Goal: Task Accomplishment & Management: Use online tool/utility

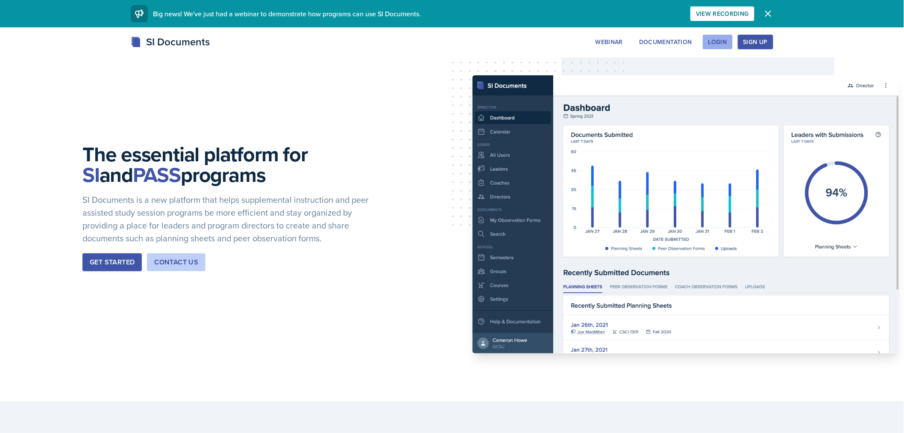
click at [707, 44] on button "Login" at bounding box center [718, 42] width 30 height 15
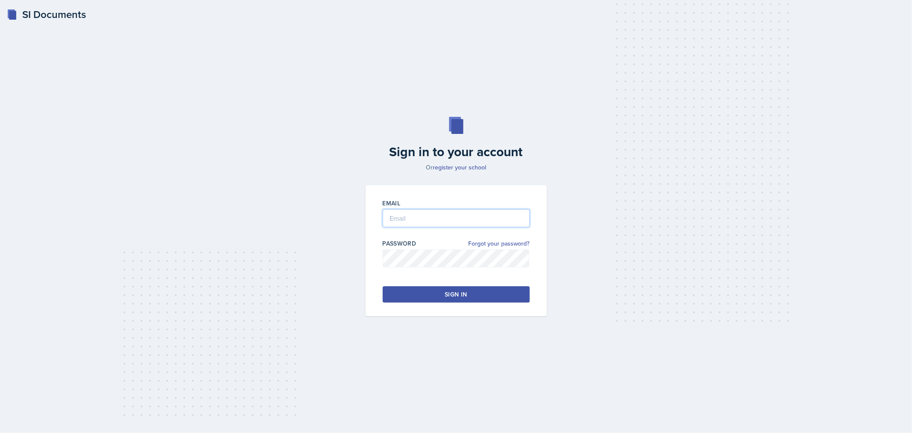
type input "[EMAIL_ADDRESS][DOMAIN_NAME]"
click at [455, 297] on div "Sign in" at bounding box center [455, 294] width 22 height 9
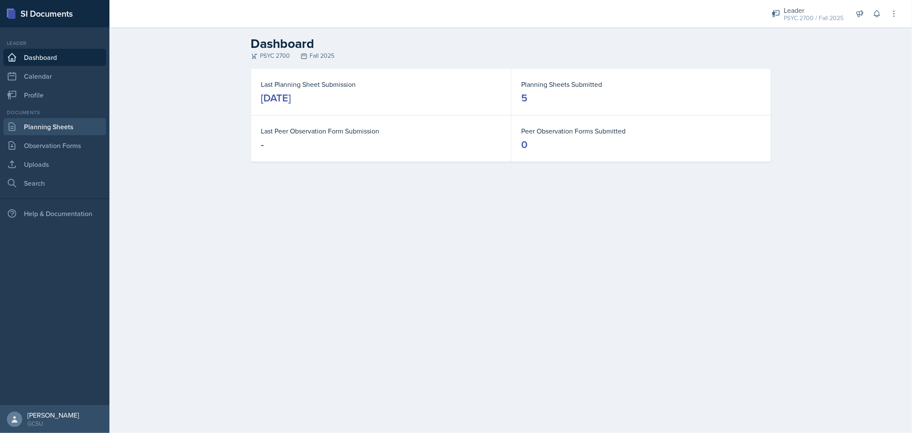
click at [78, 129] on link "Planning Sheets" at bounding box center [54, 126] width 103 height 17
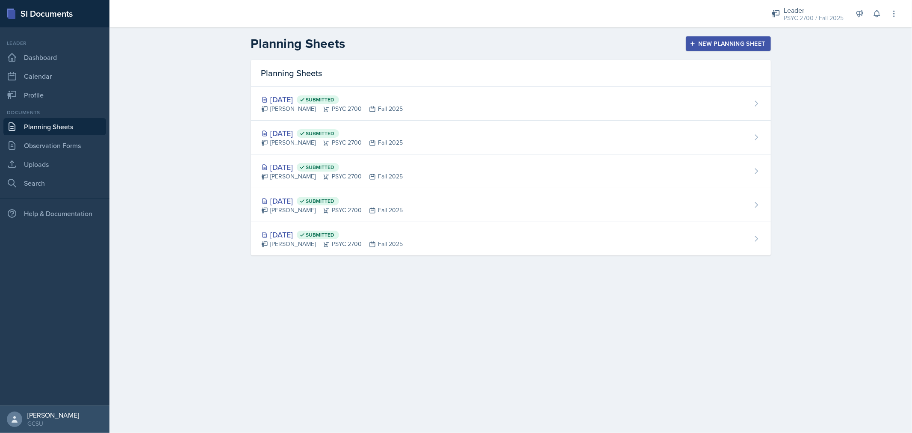
click at [753, 48] on button "New Planning Sheet" at bounding box center [728, 43] width 85 height 15
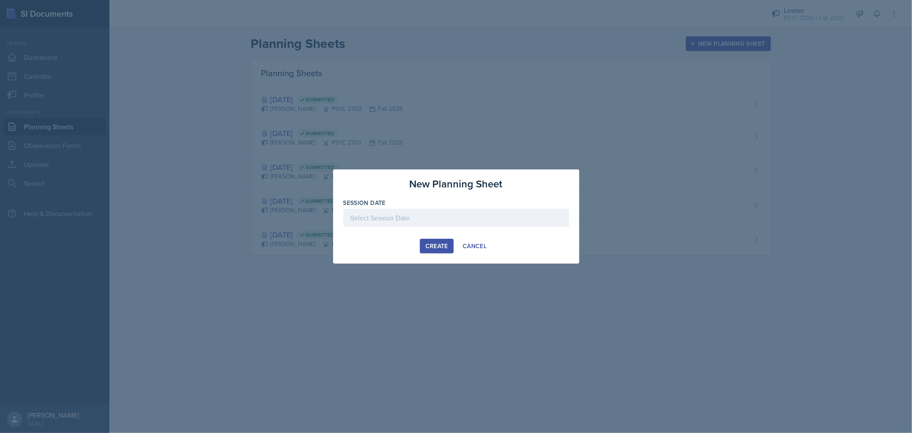
click at [452, 216] on div at bounding box center [456, 218] width 226 height 18
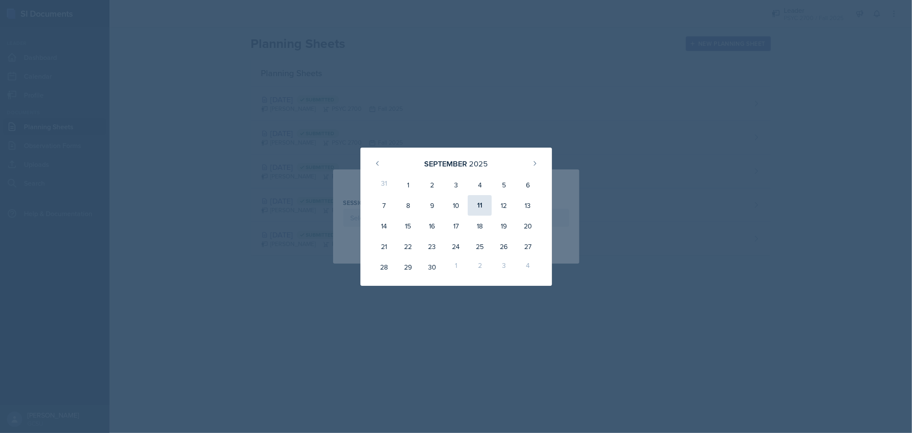
click at [476, 200] on div "11" at bounding box center [480, 205] width 24 height 21
type input "[DATE]"
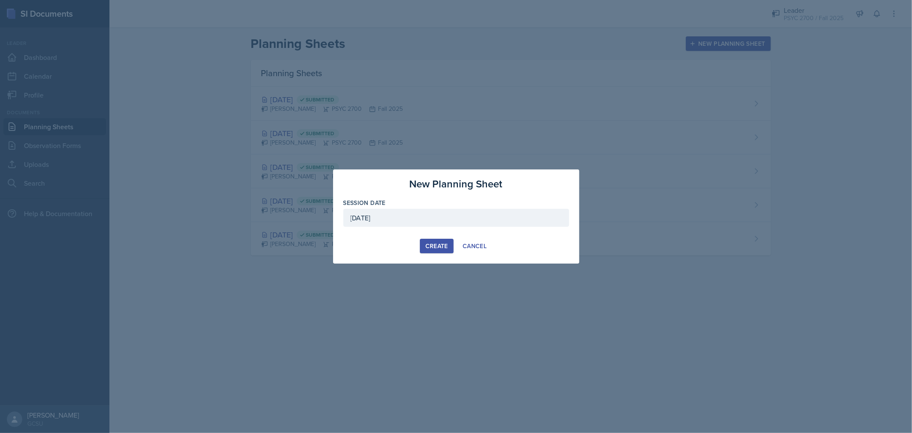
click at [436, 245] on div "Create" at bounding box center [436, 245] width 23 height 7
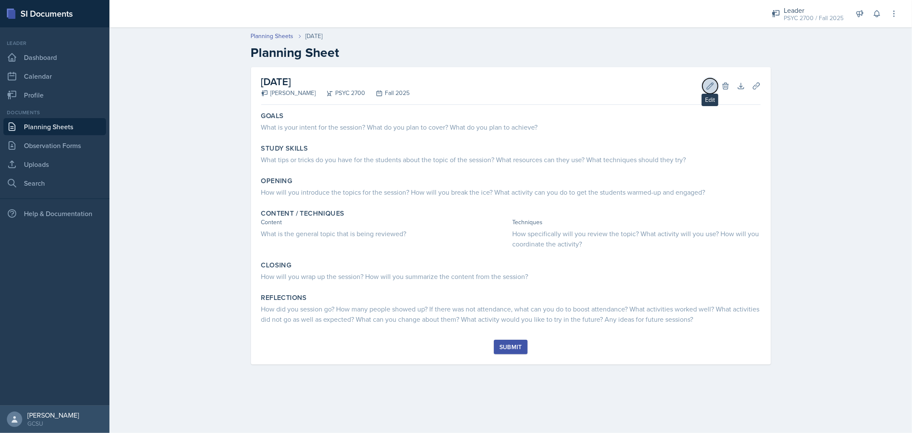
click at [704, 88] on button "Edit" at bounding box center [709, 85] width 15 height 15
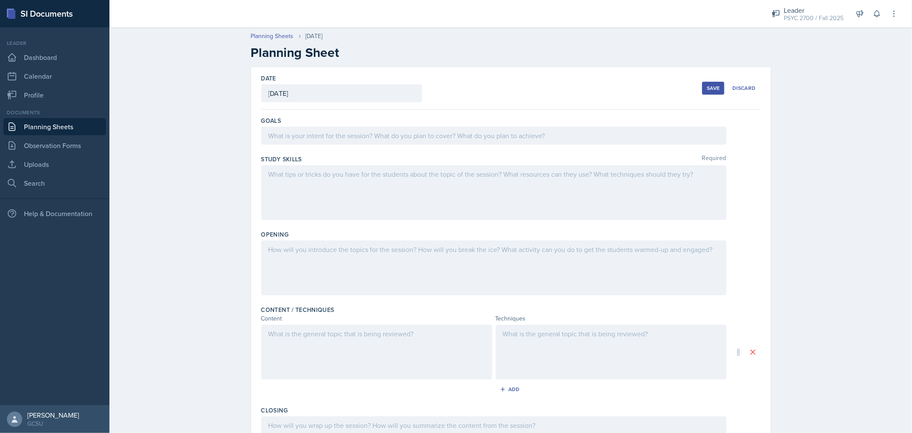
click at [442, 141] on div at bounding box center [493, 136] width 465 height 18
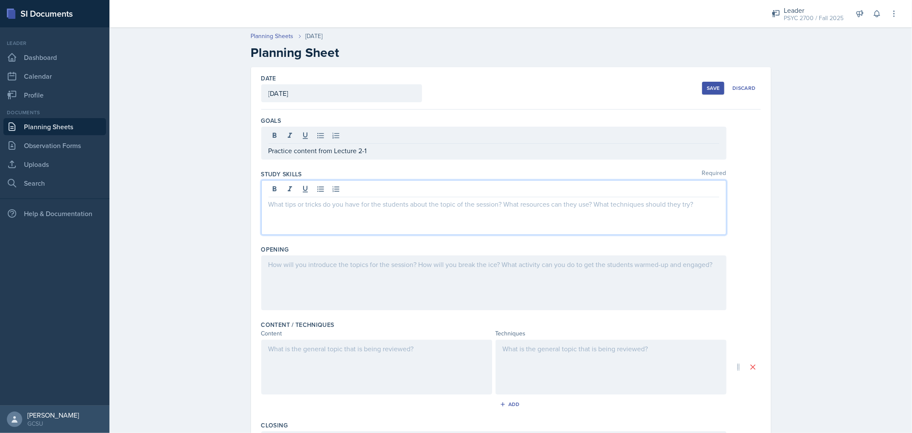
click at [399, 187] on div at bounding box center [493, 207] width 465 height 55
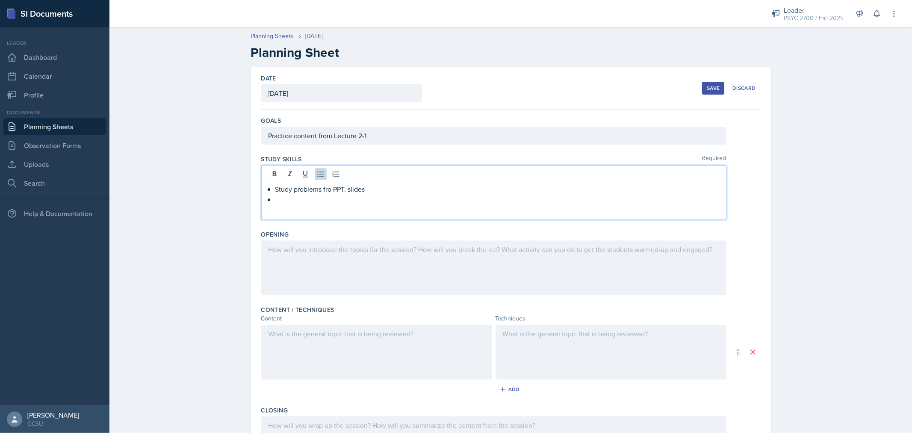
click at [327, 190] on p "Study problems fro PPT. slides" at bounding box center [497, 189] width 444 height 10
click at [295, 203] on p at bounding box center [497, 199] width 444 height 10
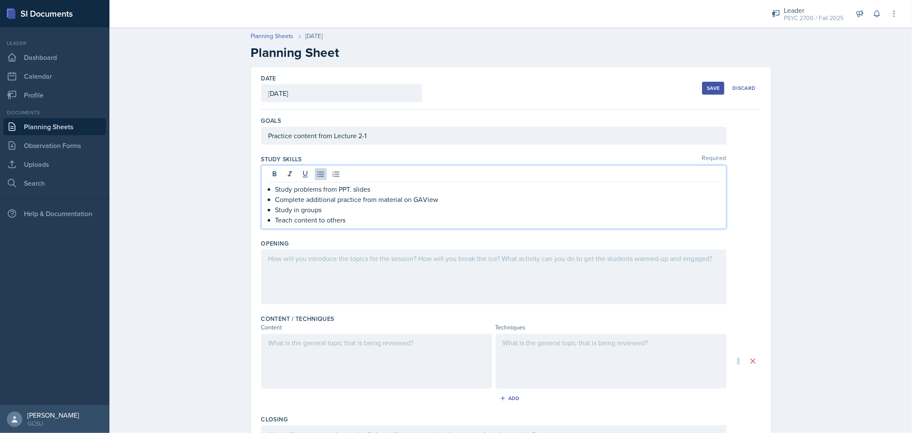
click at [362, 280] on div at bounding box center [493, 276] width 465 height 55
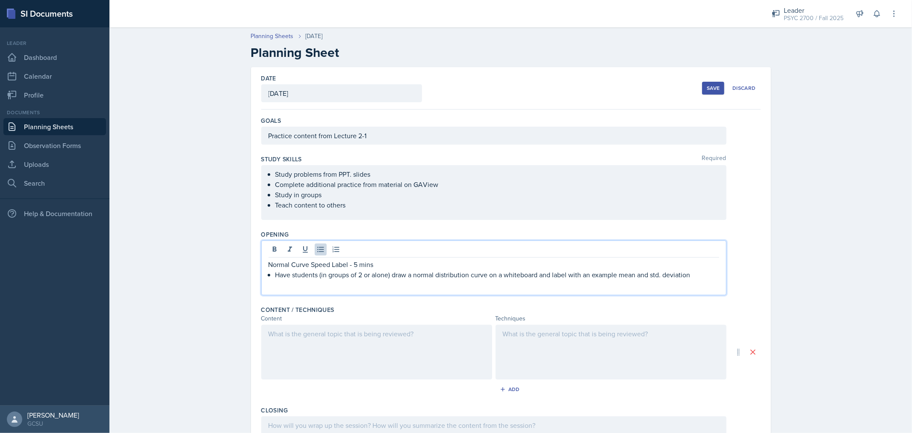
click at [701, 275] on p "Have students (in groups of 2 or alone) draw a normal distribution curve on a w…" at bounding box center [497, 274] width 444 height 10
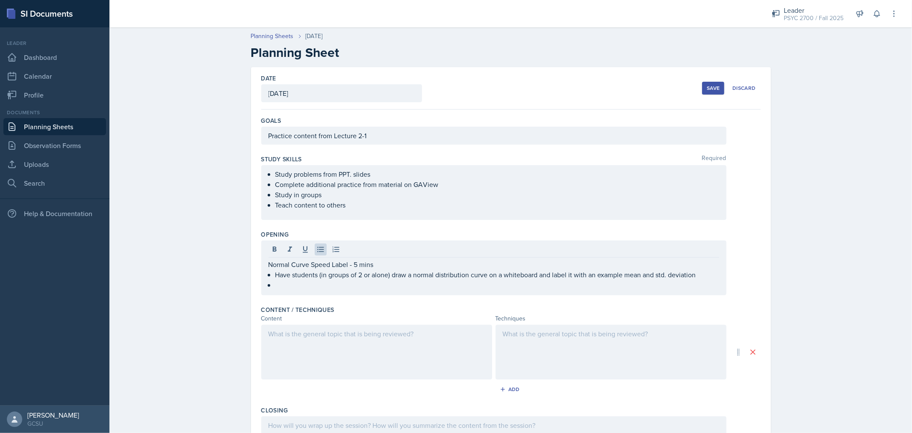
click at [586, 295] on div "Opening Normal Curve Speed Label - 5 mins Have students (in groups of 2 or alon…" at bounding box center [510, 264] width 499 height 75
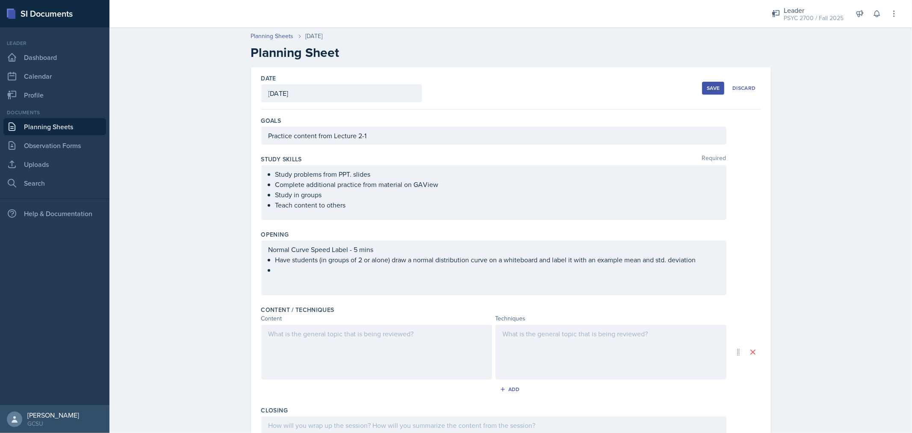
click at [596, 275] on div "Normal Curve Speed Label - 5 mins Have students (in groups of 2 or alone) draw …" at bounding box center [493, 267] width 465 height 55
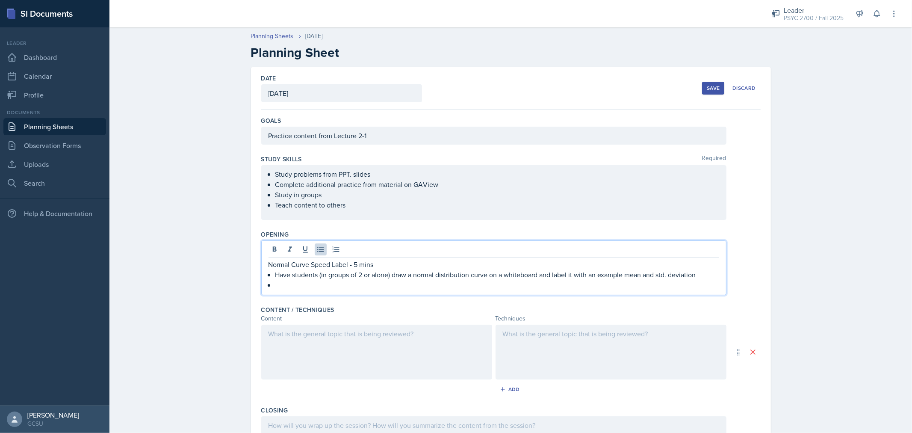
click at [584, 286] on p at bounding box center [497, 285] width 444 height 10
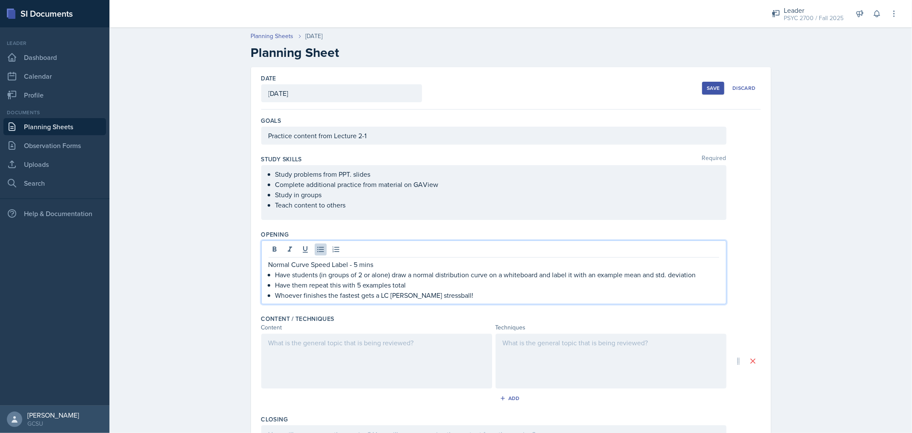
click at [398, 295] on p "Whoever finishes the fastest gets a LC [PERSON_NAME] stressball!" at bounding box center [497, 295] width 444 height 10
click at [497, 297] on p "The person who finishes the fastest gets an LC brain stress ball!" at bounding box center [497, 295] width 444 height 10
click at [331, 260] on p "Normal Curve Speed Label - 5 mins" at bounding box center [493, 264] width 450 height 10
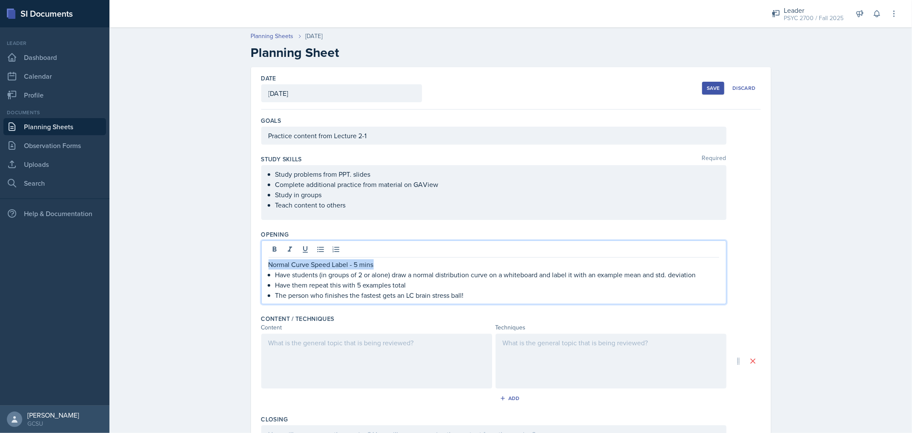
click at [331, 260] on p "Normal Curve Speed Label - 5 mins" at bounding box center [493, 264] width 450 height 10
click at [420, 281] on p "Have them repeat this with 5 examples total" at bounding box center [497, 285] width 444 height 10
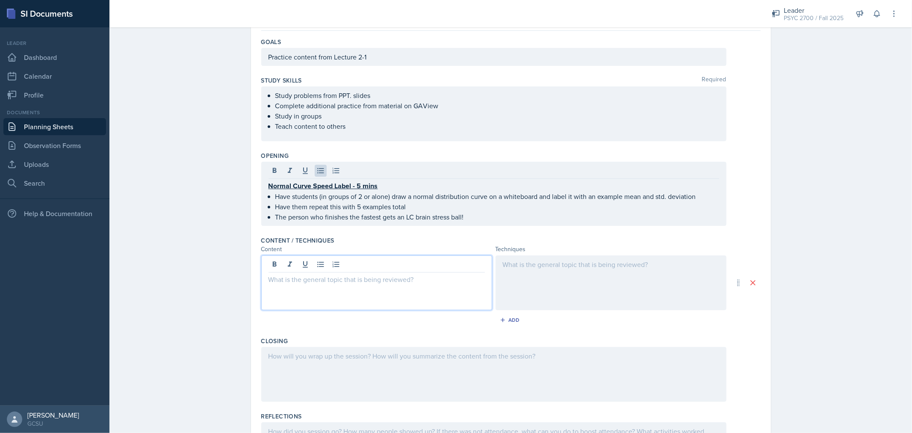
click at [420, 281] on p at bounding box center [376, 279] width 216 height 10
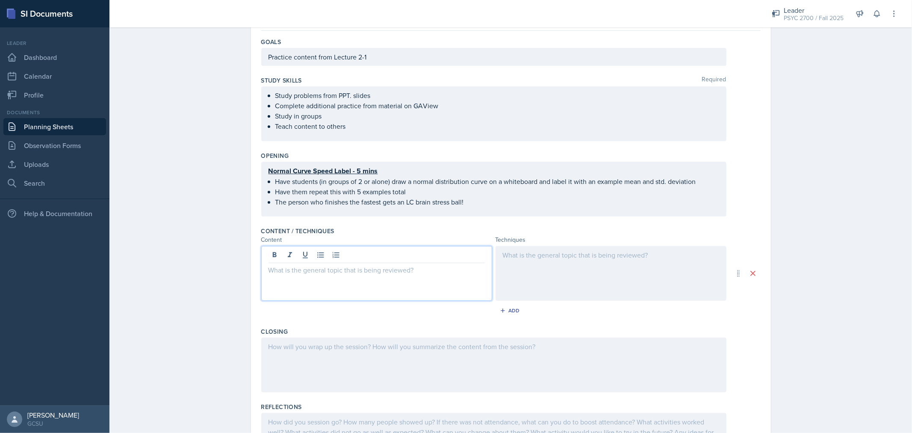
scroll to position [69, 0]
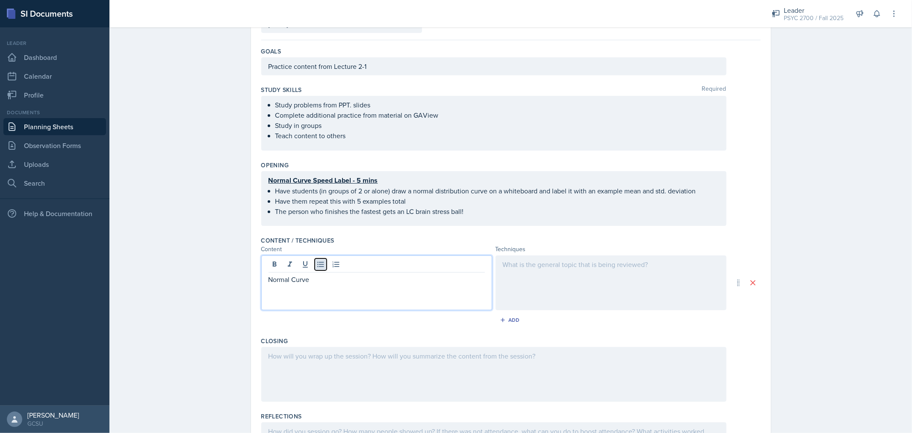
click at [317, 265] on icon at bounding box center [320, 264] width 9 height 9
click at [335, 282] on p "Normal Curve" at bounding box center [379, 279] width 209 height 10
click at [551, 272] on div at bounding box center [610, 282] width 231 height 55
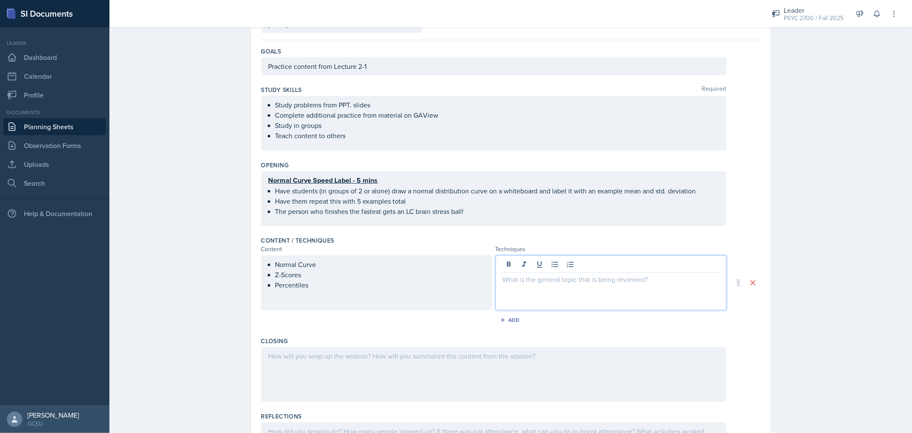
scroll to position [84, 0]
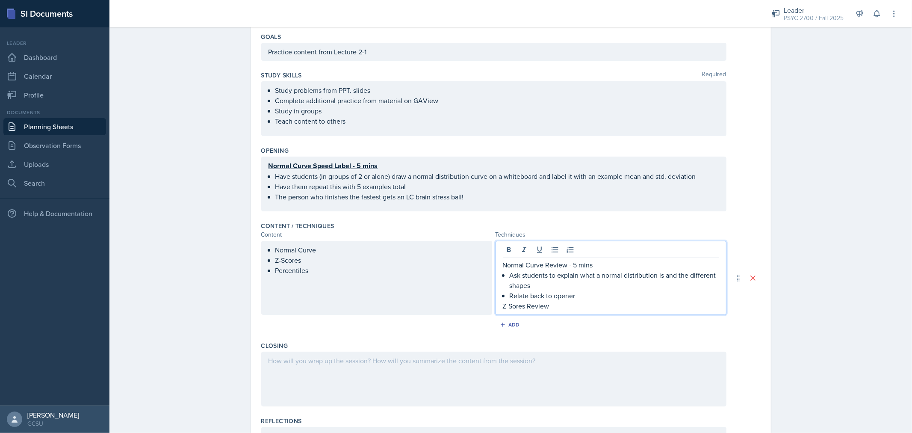
click at [571, 265] on p "Normal Curve Review - 5 mins" at bounding box center [611, 264] width 216 height 10
click at [562, 309] on p "Z-Sores Review -" at bounding box center [611, 305] width 216 height 10
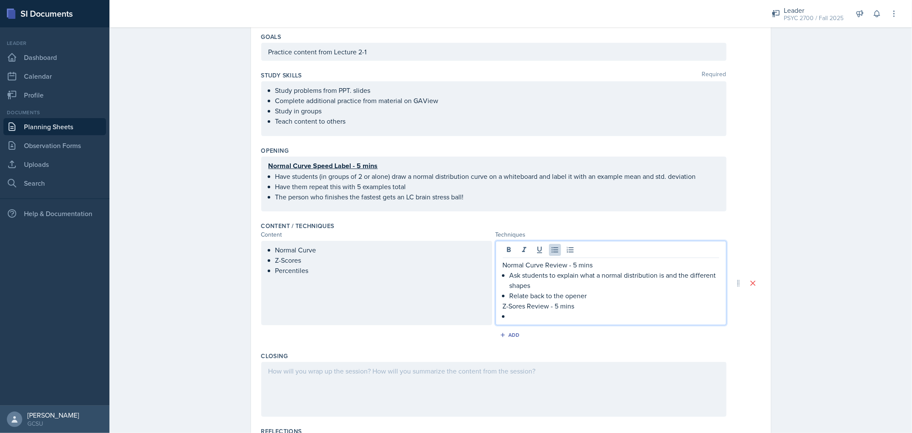
click at [553, 271] on p "Ask students to explain what a normal distribution is and the different shapes" at bounding box center [613, 280] width 209 height 21
click at [549, 268] on p "Normal Curve Review - 5 mins" at bounding box center [611, 264] width 216 height 10
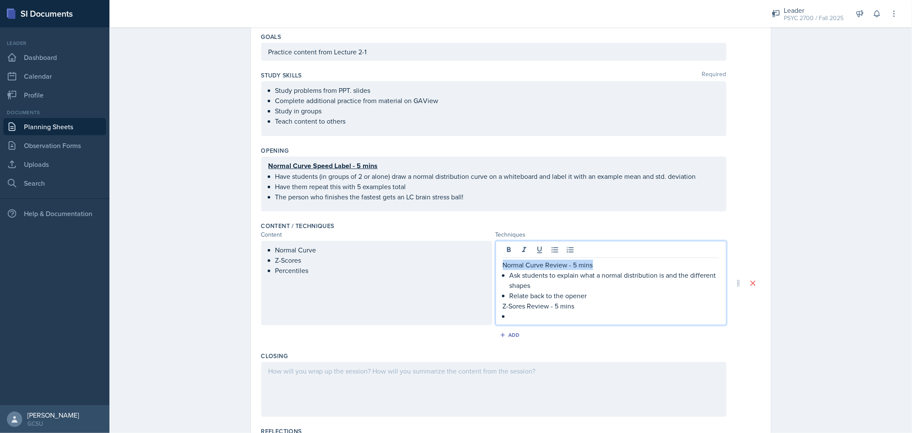
click at [549, 268] on p "Normal Curve Review - 5 mins" at bounding box center [611, 264] width 216 height 10
click at [549, 303] on p "Z-Sores Review - 5 mins" at bounding box center [611, 306] width 216 height 10
click at [547, 318] on p at bounding box center [613, 317] width 209 height 10
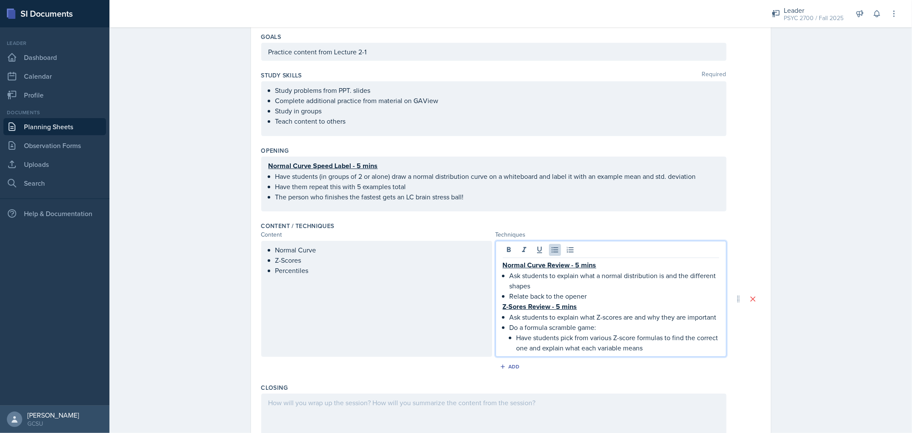
click at [554, 305] on u "Z-Sores Review - 5 mins" at bounding box center [540, 306] width 74 height 10
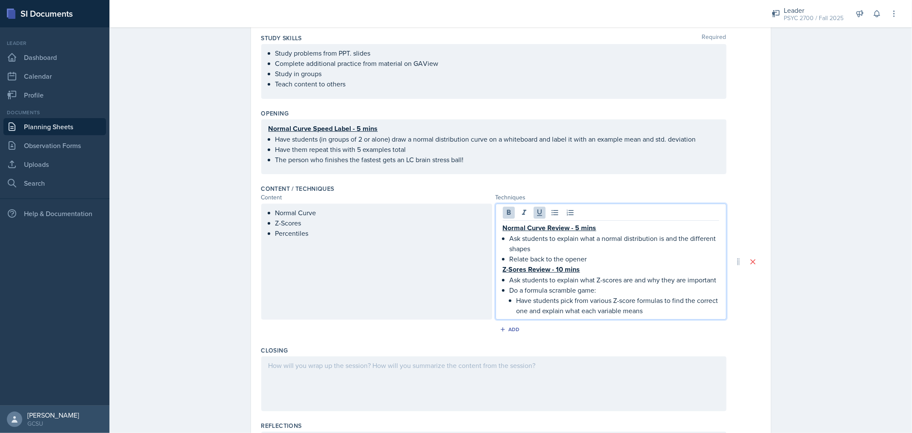
scroll to position [135, 0]
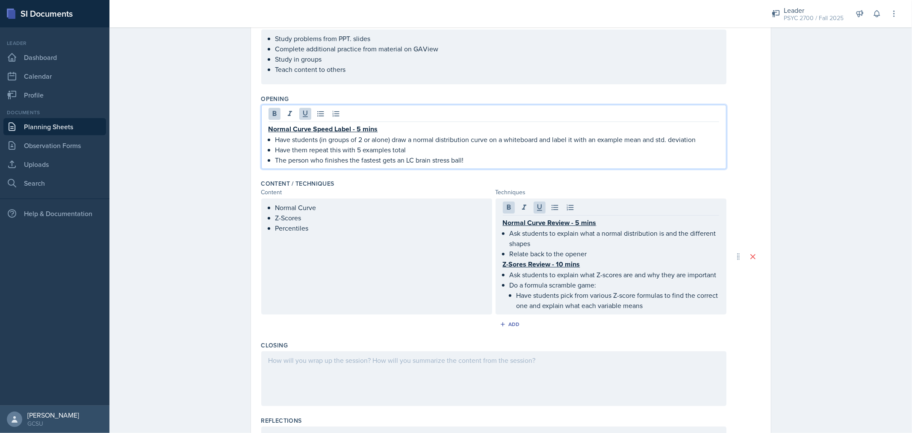
click at [268, 127] on u "Normal Curve Speed Label - 5 mins" at bounding box center [322, 129] width 109 height 10
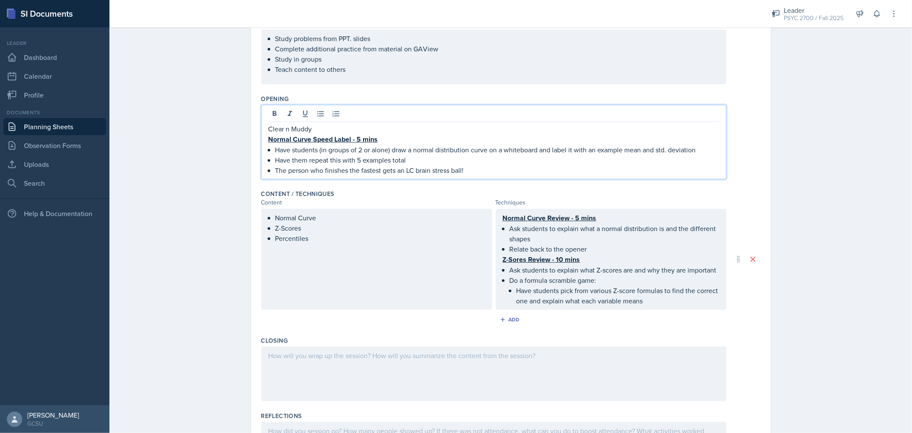
click at [268, 127] on p "Clear n Muddy" at bounding box center [493, 129] width 450 height 10
click at [347, 124] on p "Lecture 2-1 Clear n Muddy" at bounding box center [493, 129] width 450 height 10
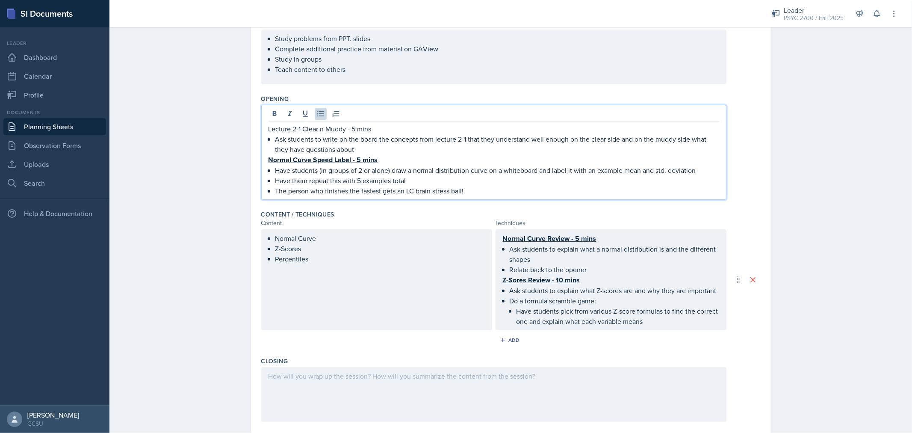
click at [346, 127] on p "Lecture 2-1 Clear n Muddy - 5 mins" at bounding box center [493, 129] width 450 height 10
click at [415, 144] on p "Ask students to write on the board the concepts from lecture 2-1 that they unde…" at bounding box center [497, 144] width 444 height 21
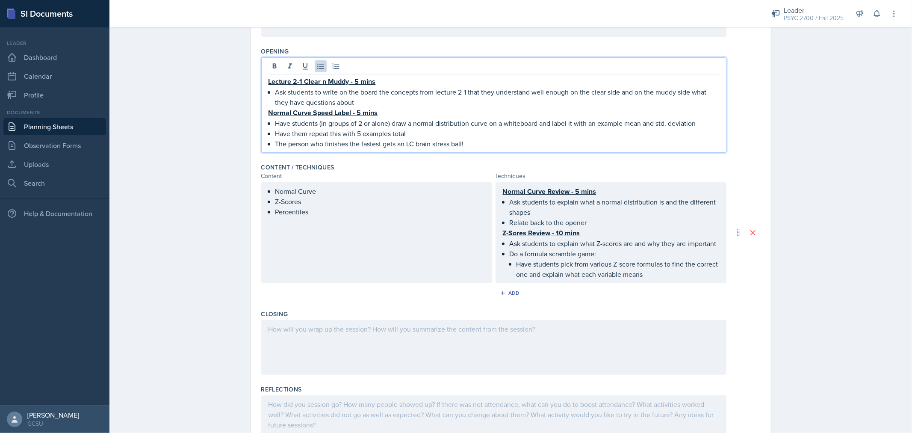
scroll to position [184, 0]
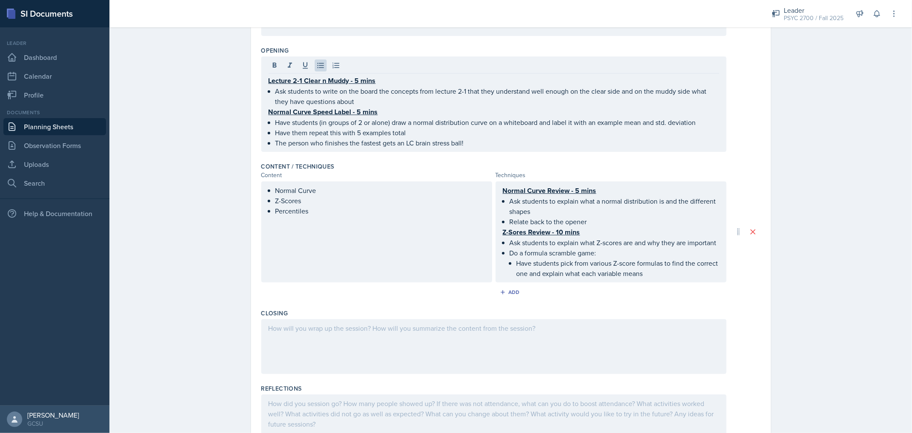
click at [686, 277] on div "Normal Curve Review - 5 mins Ask students to explain what a normal distribution…" at bounding box center [610, 231] width 231 height 101
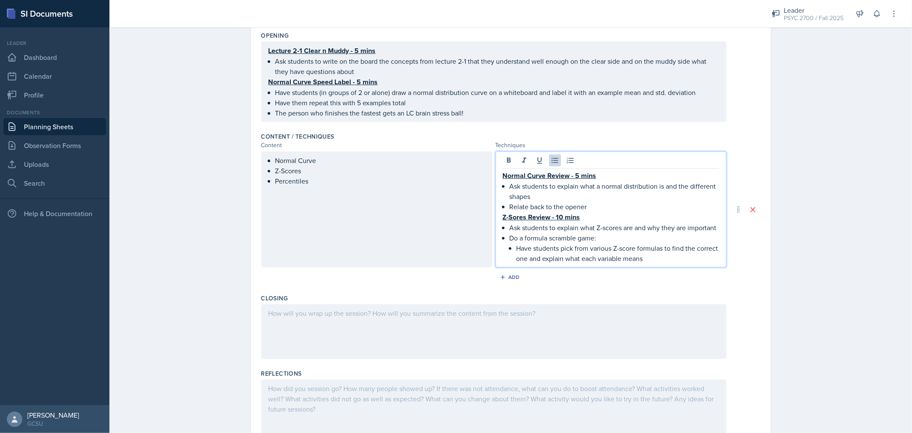
click at [680, 257] on p "Have students pick from various Z-score formulas to find the correct one and ex…" at bounding box center [617, 253] width 203 height 21
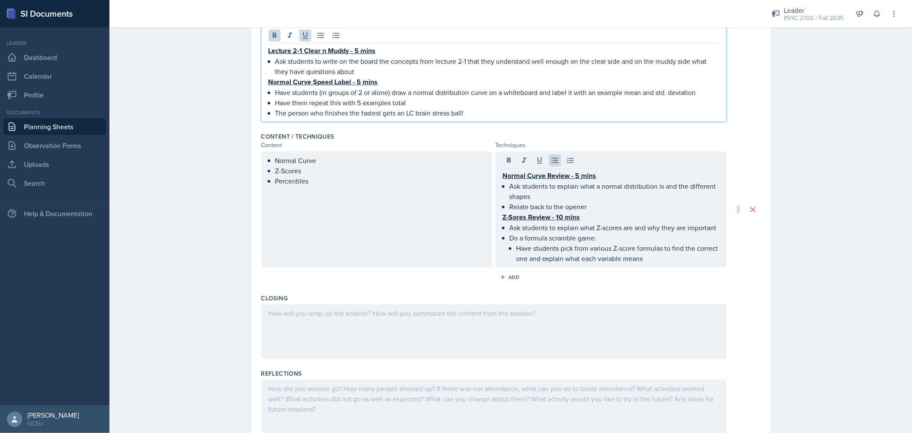
click at [355, 50] on u "Lecture 2-1 Clear n Muddy - 5 mins" at bounding box center [321, 51] width 107 height 10
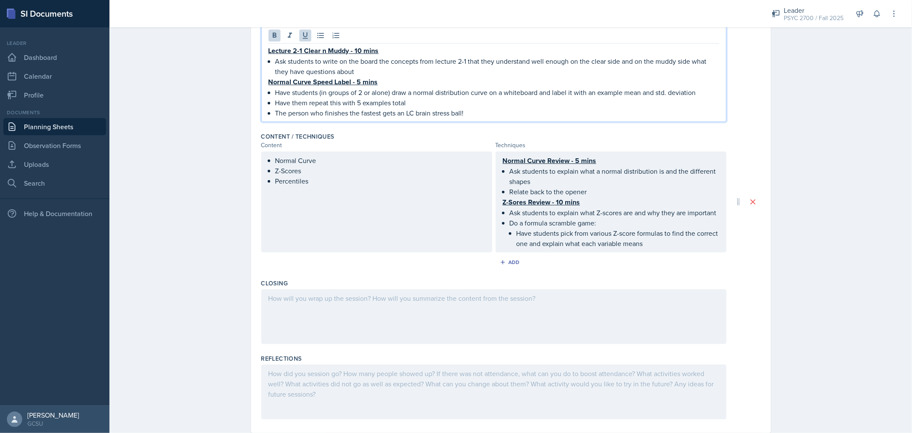
click at [346, 50] on u "Lecture 2-1 Clear n Muddy - 10 mins" at bounding box center [323, 51] width 110 height 10
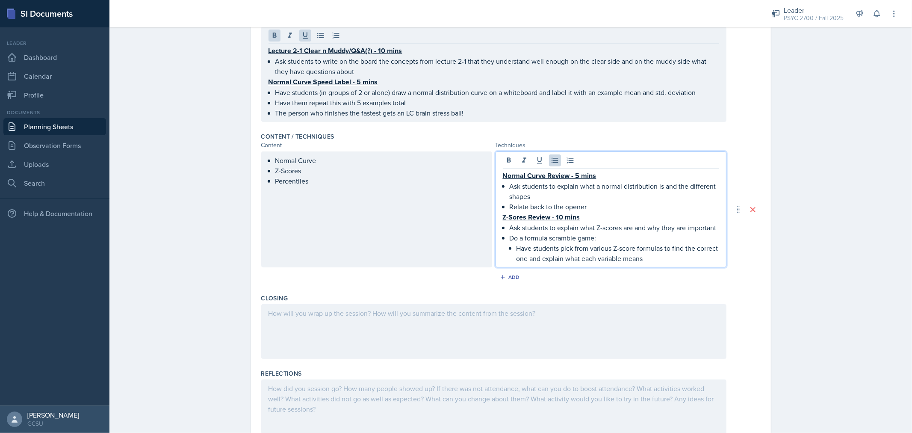
click at [552, 179] on div "Normal Curve Review - 5 mins Ask students to explain what a normal distribution…" at bounding box center [611, 216] width 216 height 93
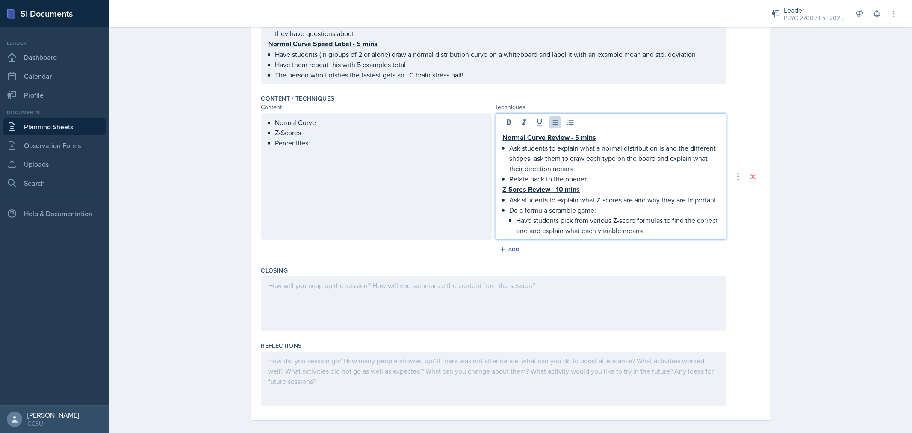
scroll to position [237, 0]
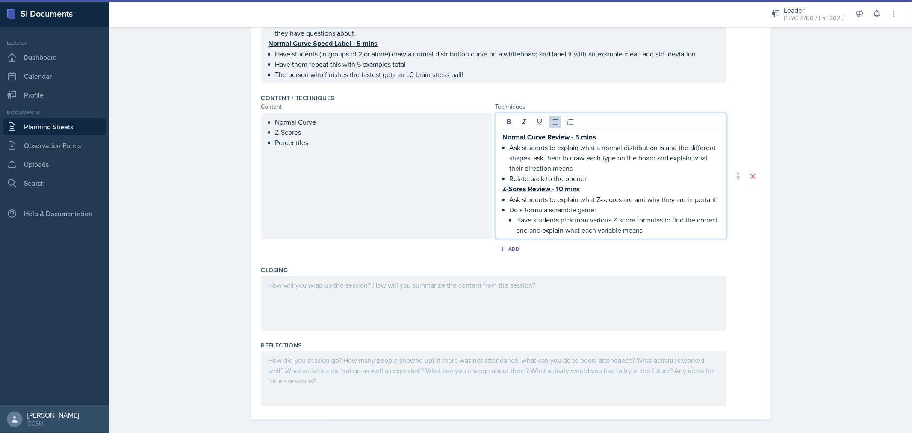
click at [693, 223] on p "Have students pick from various Z-score formulas to find the correct one and ex…" at bounding box center [617, 225] width 203 height 21
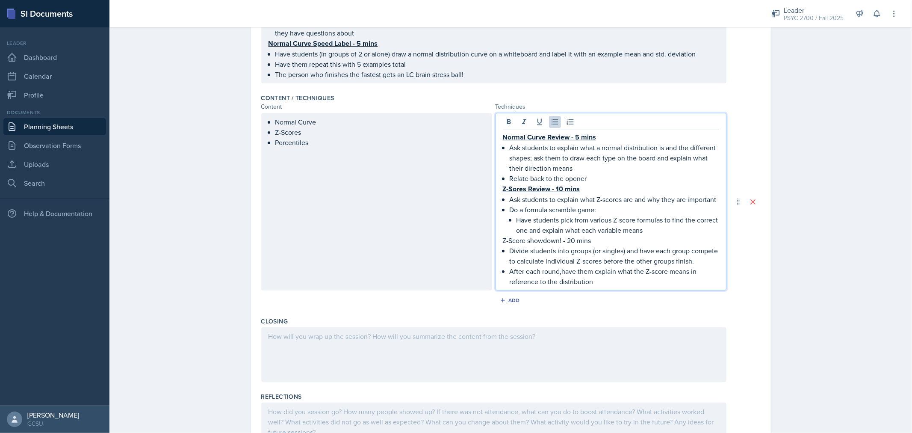
click at [556, 277] on p "After each round,have them explain what the Z-score means in reference to the d…" at bounding box center [613, 276] width 209 height 21
click at [600, 285] on p "After each round, have them explain what the Z-score means in reference to the …" at bounding box center [613, 276] width 209 height 21
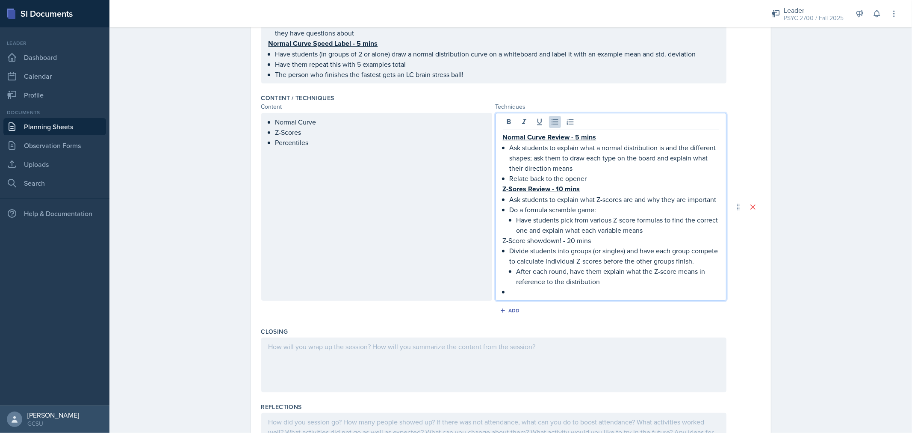
click at [509, 249] on p "Divide students into groups (or singles) and have each group compete to calcula…" at bounding box center [613, 255] width 209 height 21
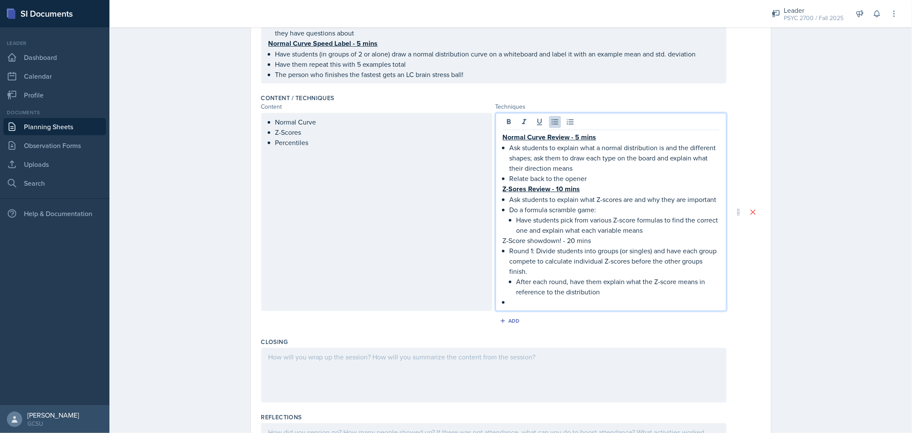
click at [548, 279] on p "After each round, have them explain what the Z-score means in reference to the …" at bounding box center [617, 286] width 203 height 21
click at [528, 297] on p at bounding box center [613, 302] width 209 height 10
click at [582, 258] on p "Round 1: Divide students into groups (or singles) and have each group compete t…" at bounding box center [613, 260] width 209 height 31
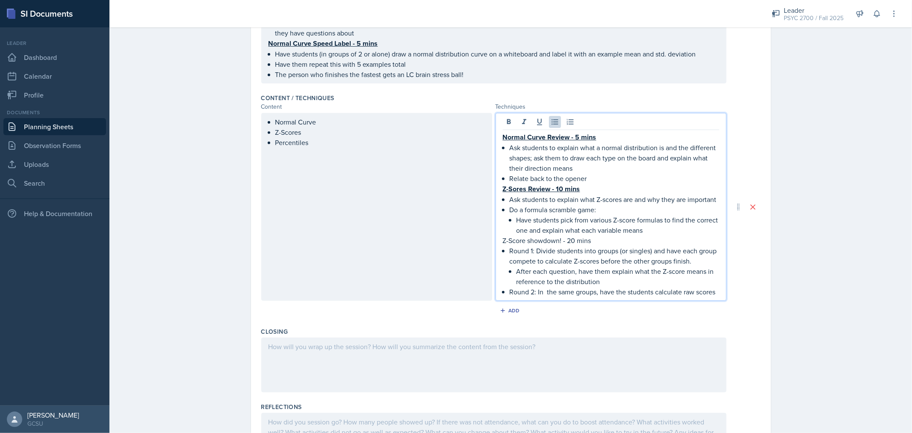
click at [542, 291] on p "Round 2: In the same groups, have the students calculate raw scores" at bounding box center [613, 291] width 209 height 10
click at [712, 289] on p "Round 2: In the same groups, have the students calculate raw scores" at bounding box center [613, 291] width 209 height 10
click at [550, 237] on p "Z-Score showdown! - 20 mins" at bounding box center [611, 240] width 216 height 10
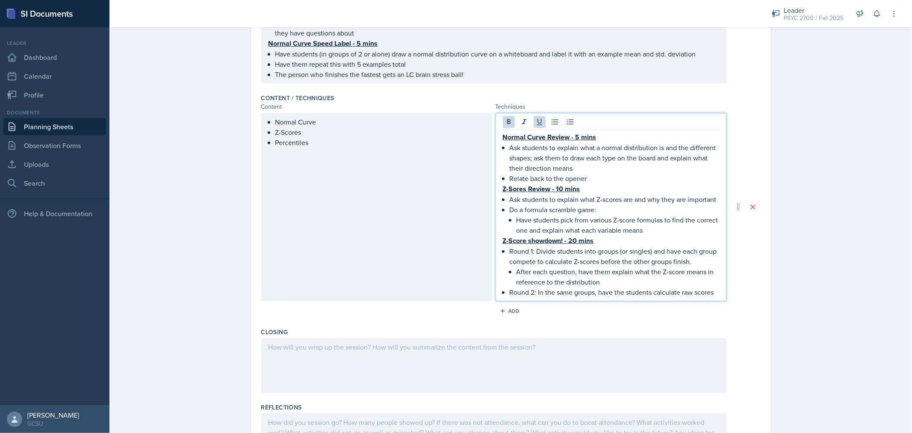
click at [597, 267] on p "After each question, have them explain what the Z-score means in reference to t…" at bounding box center [617, 276] width 203 height 21
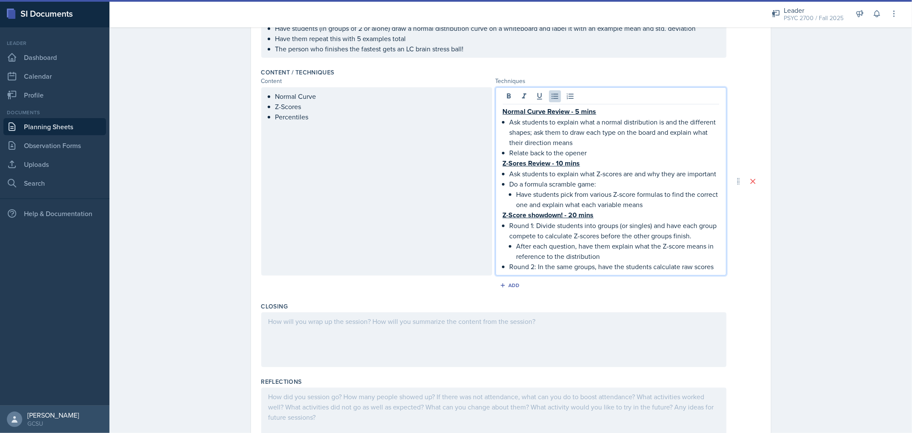
scroll to position [263, 0]
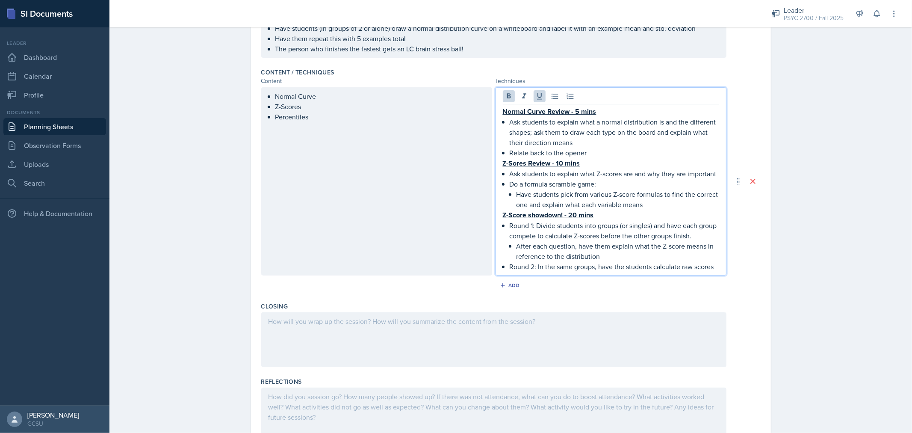
click at [577, 110] on u "Normal Curve Review - 5 mins" at bounding box center [550, 111] width 94 height 10
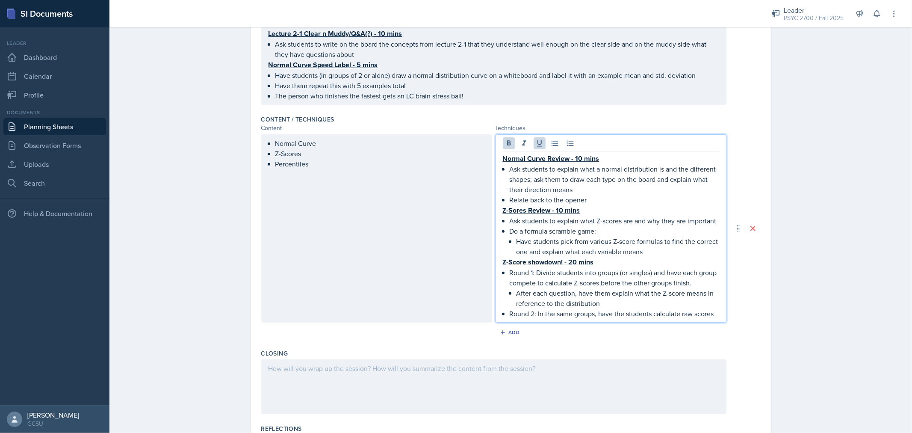
scroll to position [220, 0]
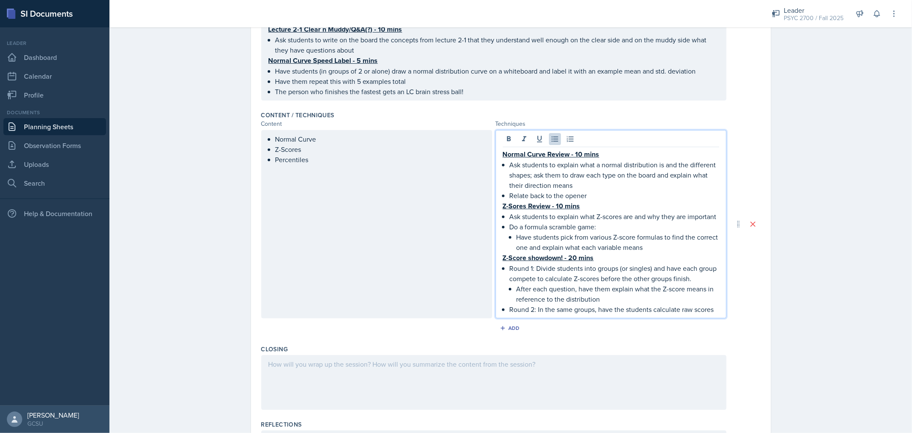
click at [583, 183] on p "Ask students to explain what a normal distribution is and the different shapes;…" at bounding box center [613, 174] width 209 height 31
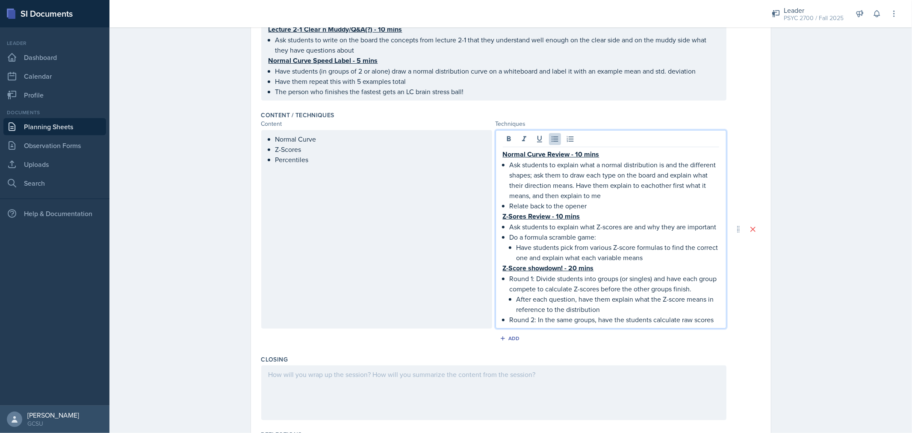
click at [647, 185] on p "Ask students to explain what a normal distribution is and the different shapes;…" at bounding box center [613, 179] width 209 height 41
click at [521, 233] on p "Do a formula scramble game:" at bounding box center [613, 237] width 209 height 10
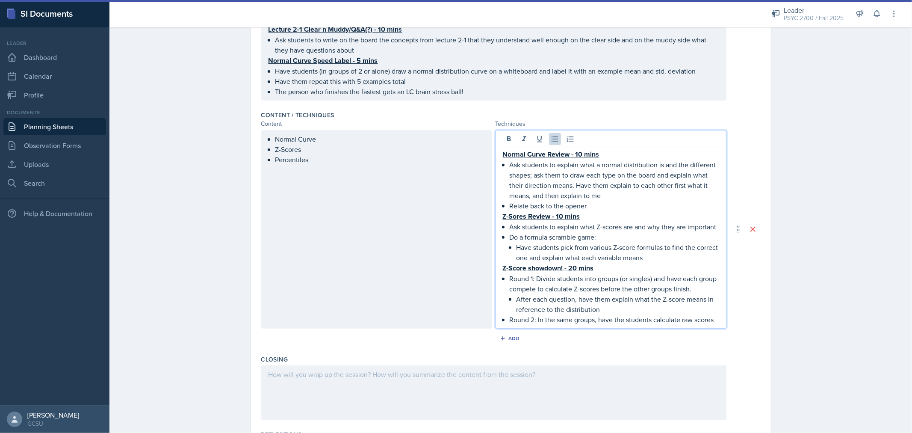
click at [668, 252] on p "Have students pick from various Z-score formulas to find the correct one and ex…" at bounding box center [617, 252] width 203 height 21
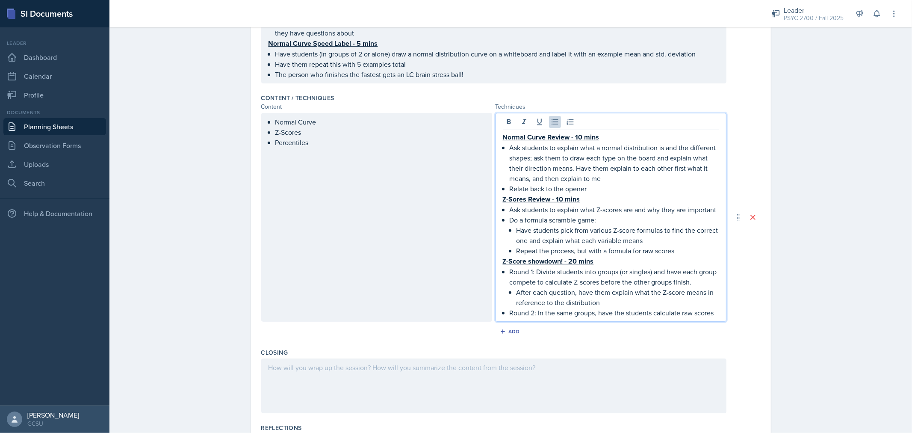
scroll to position [238, 0]
click at [624, 293] on p "After each question, have them explain what the Z-score means in reference to t…" at bounding box center [617, 296] width 203 height 21
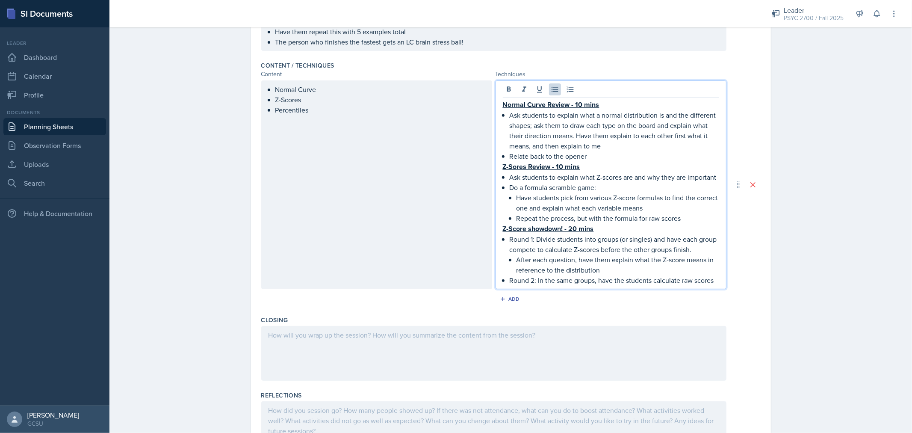
scroll to position [270, 0]
click at [712, 275] on p "Round 2: In the same groups, have the students calculate raw scores" at bounding box center [613, 280] width 209 height 10
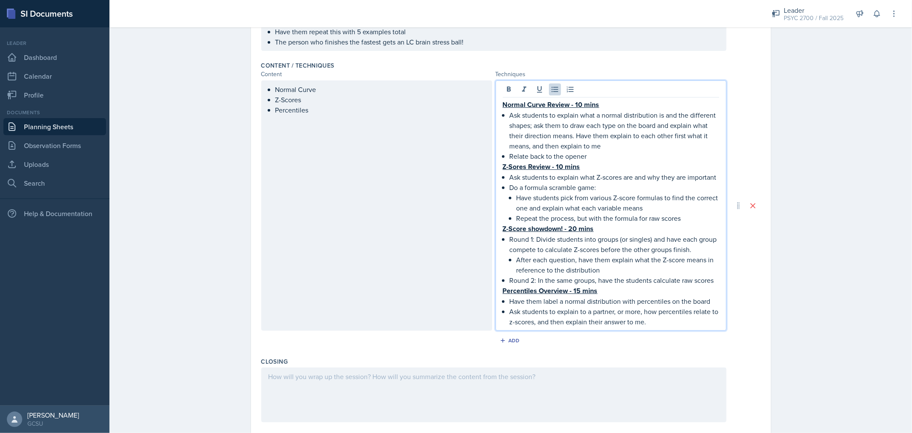
click at [660, 312] on p "Ask students to explain to a partner, or more, how percentiles relate to z-scor…" at bounding box center [613, 316] width 209 height 21
click at [665, 317] on p "Ask students to explain to a partner, or more, how percentiles relate to z-scor…" at bounding box center [613, 316] width 209 height 21
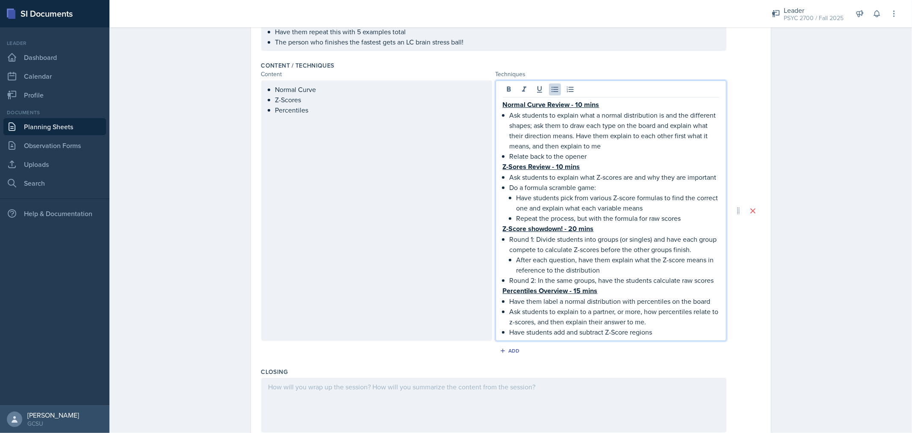
click at [717, 300] on div "Normal Curve Review - 10 mins Ask students to explain what a normal distributio…" at bounding box center [610, 210] width 231 height 260
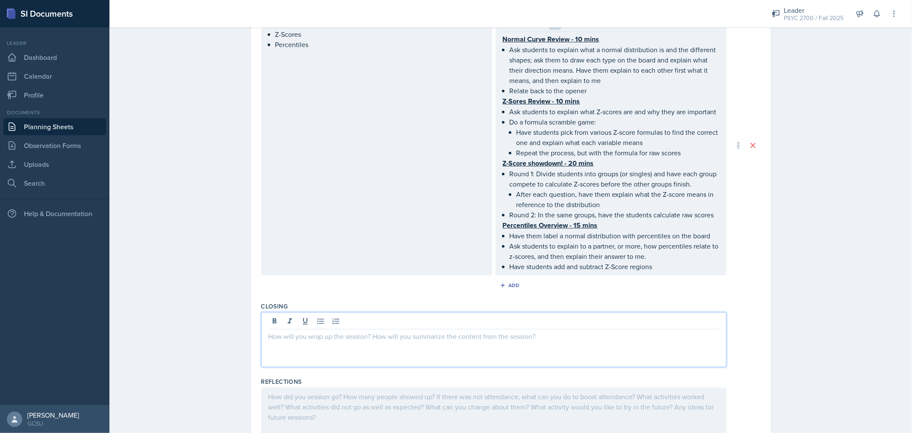
click at [519, 331] on p at bounding box center [493, 336] width 450 height 10
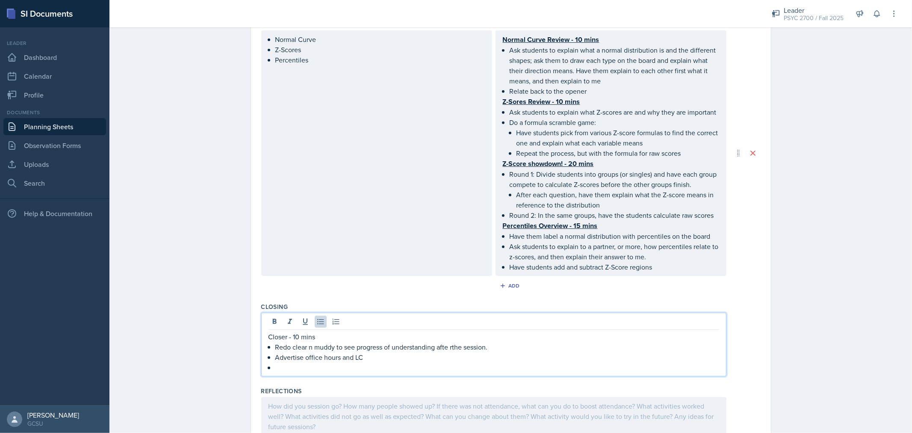
click at [397, 356] on p "Advertise office hours and LC" at bounding box center [497, 357] width 444 height 10
click at [307, 332] on p "Closer - 10 mins" at bounding box center [493, 336] width 450 height 10
click at [357, 352] on p "Advertise office hours and LC resources" at bounding box center [497, 357] width 444 height 10
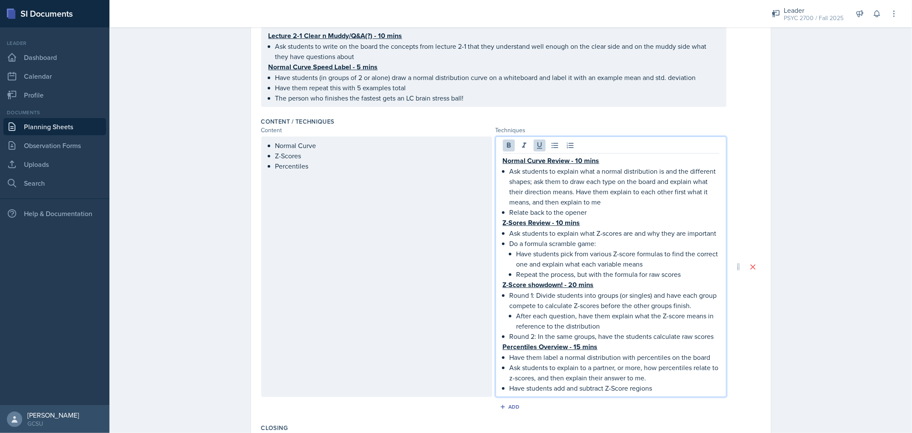
scroll to position [229, 0]
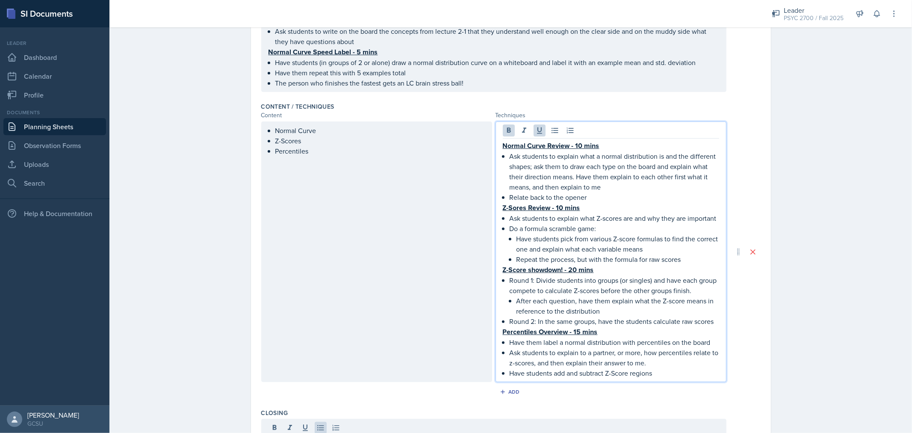
click at [558, 203] on u "Z-Sores Review - 10 mins" at bounding box center [541, 208] width 77 height 10
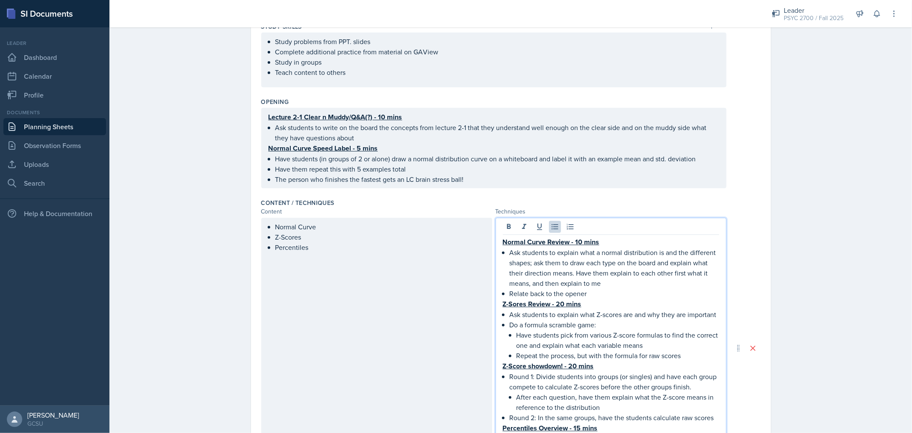
scroll to position [0, 0]
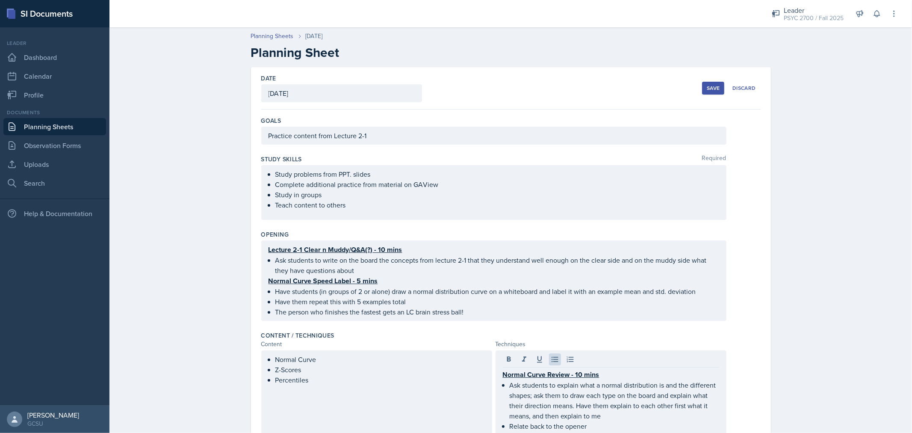
click at [707, 86] on div "Save" at bounding box center [712, 88] width 13 height 7
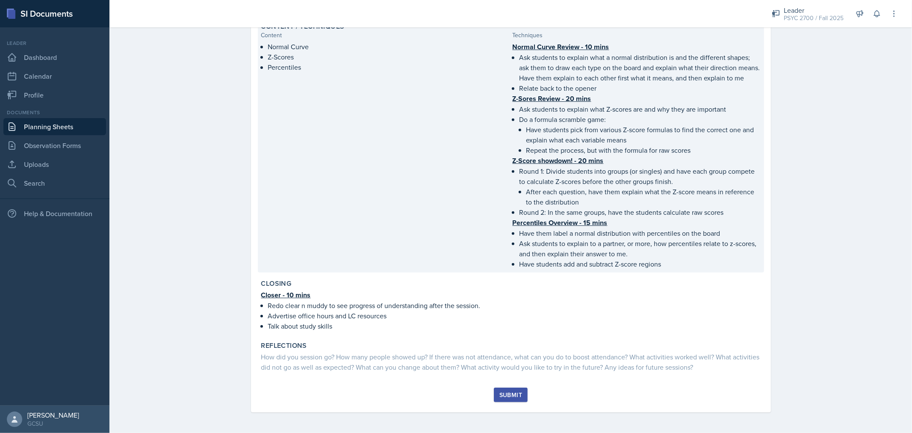
scroll to position [276, 0]
